Goal: Ask a question: Seek information or help from site administrators or community

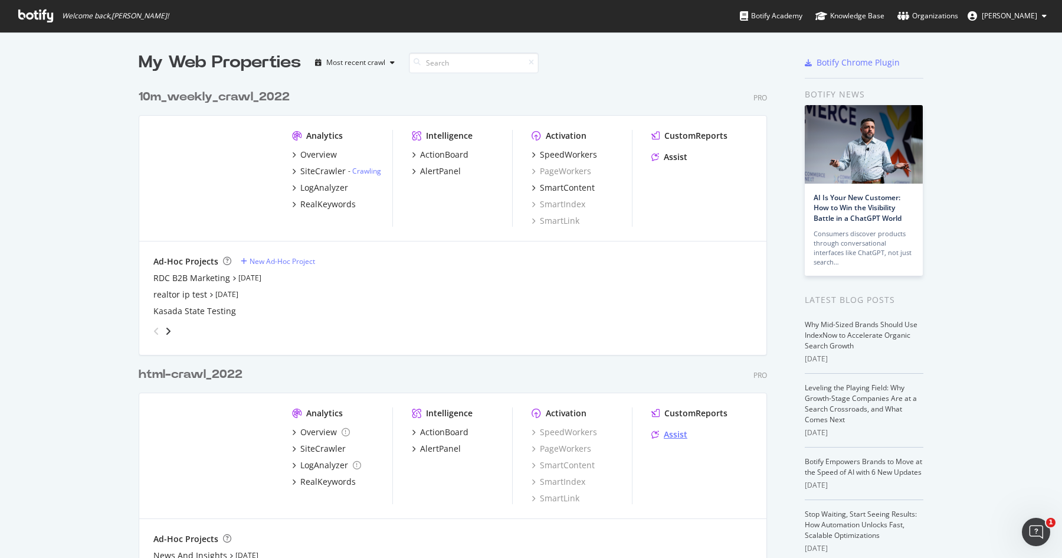
click at [676, 430] on div "Assist" at bounding box center [676, 435] width 24 height 12
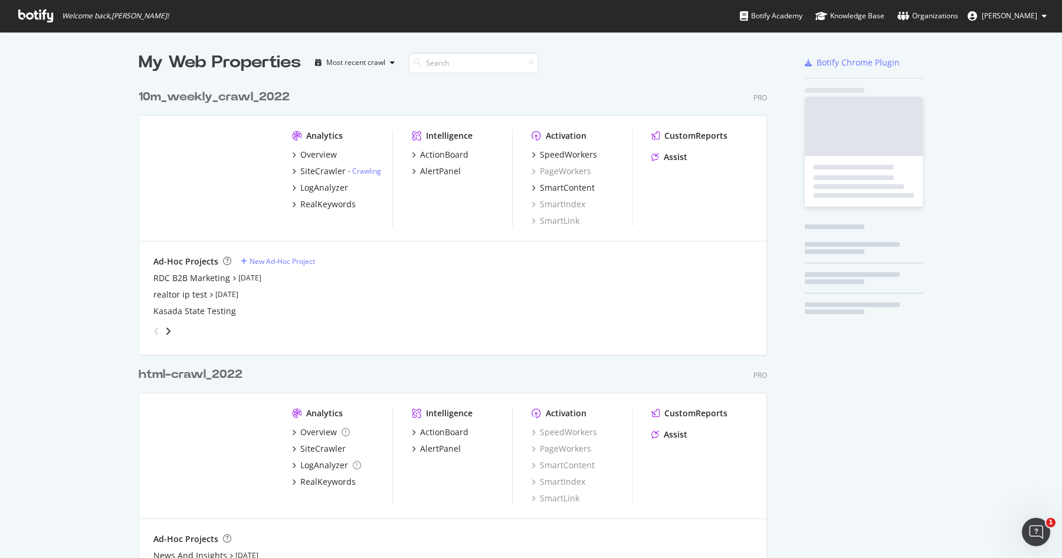
scroll to position [761, 638]
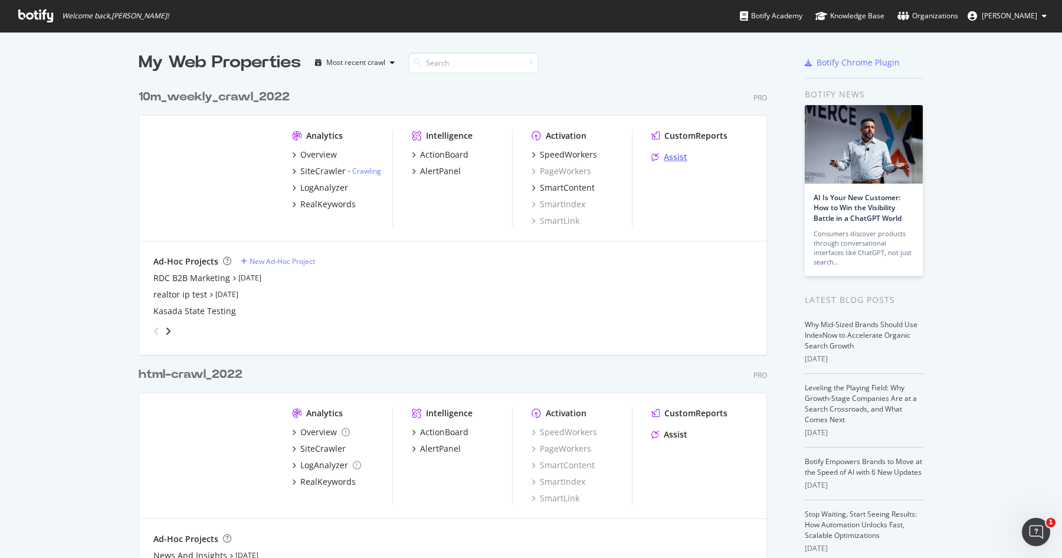
click at [679, 156] on div "Assist" at bounding box center [676, 157] width 24 height 12
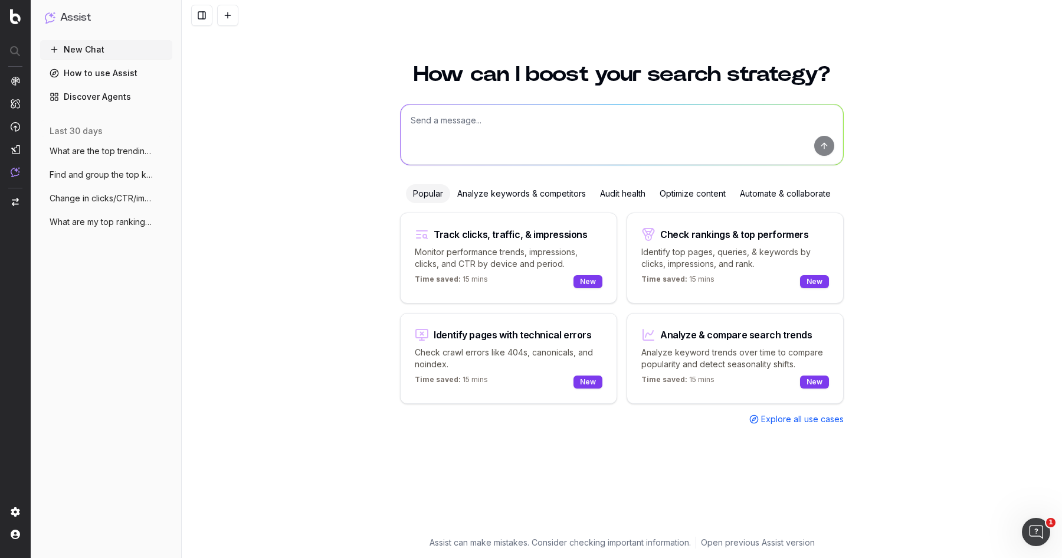
click at [512, 140] on textarea at bounding box center [622, 134] width 443 height 60
paste textarea "You are an SEO and content optimization expert. Analyze the following page cont…"
type textarea "You are an SEO and content optimization expert. Analyze the following page cont…"
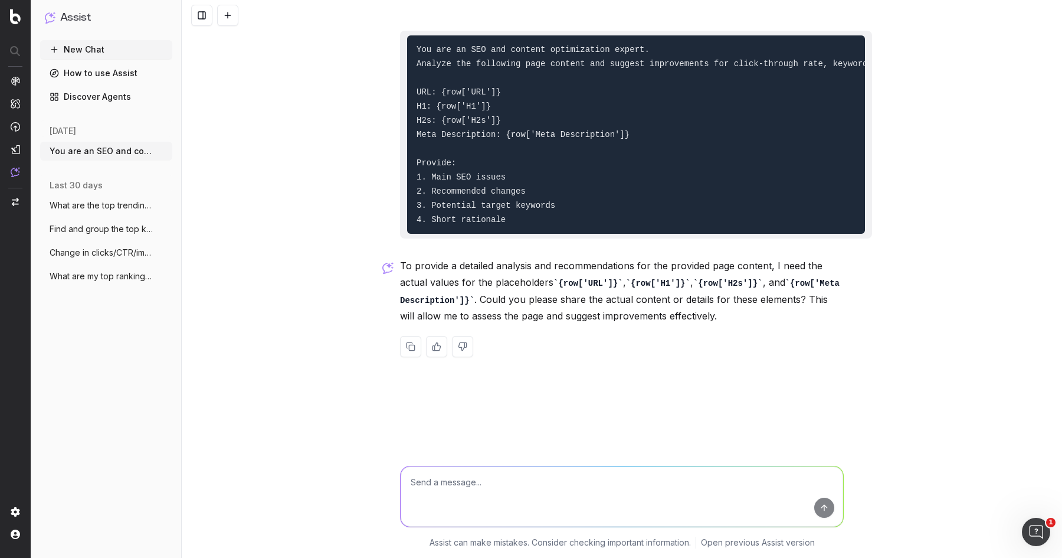
click at [461, 492] on textarea at bounding box center [622, 496] width 443 height 60
type textarea "can you refer to last crawl report to get this data"
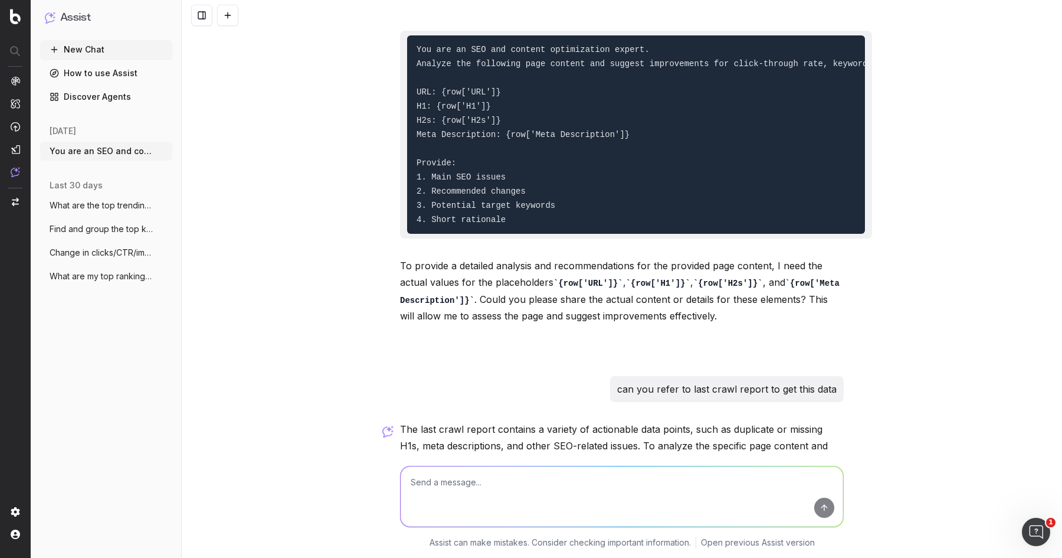
scroll to position [186, 0]
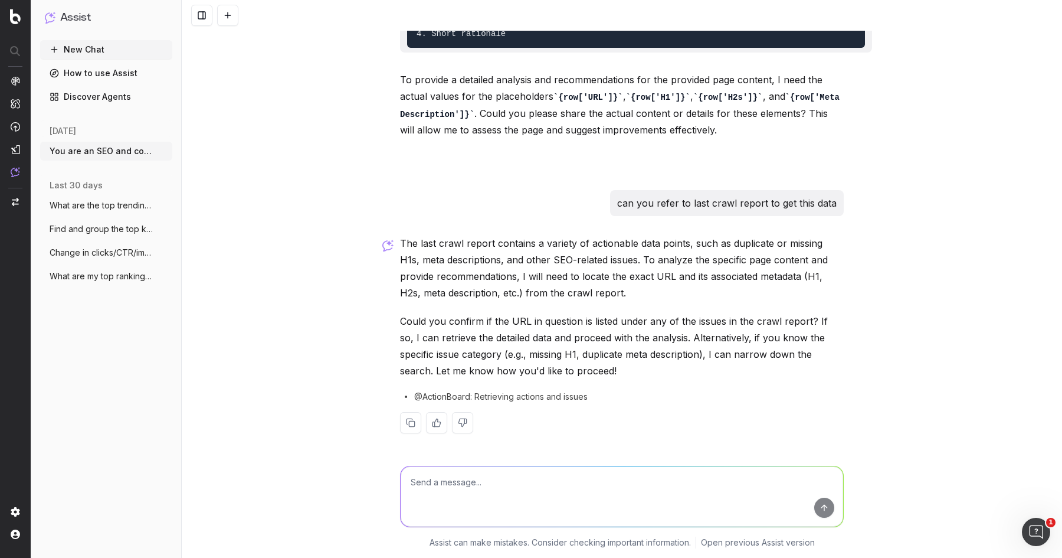
click at [534, 429] on div at bounding box center [622, 422] width 444 height 21
click at [503, 480] on textarea at bounding box center [622, 496] width 443 height 60
type textarea "can you refer to all the 10 million urls link"
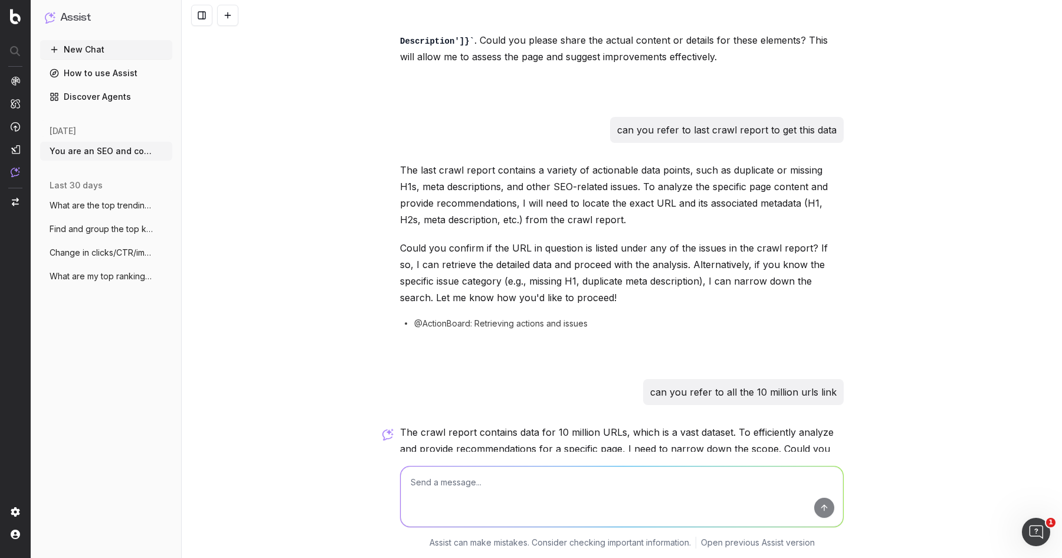
scroll to position [460, 0]
